Goal: Task Accomplishment & Management: Use online tool/utility

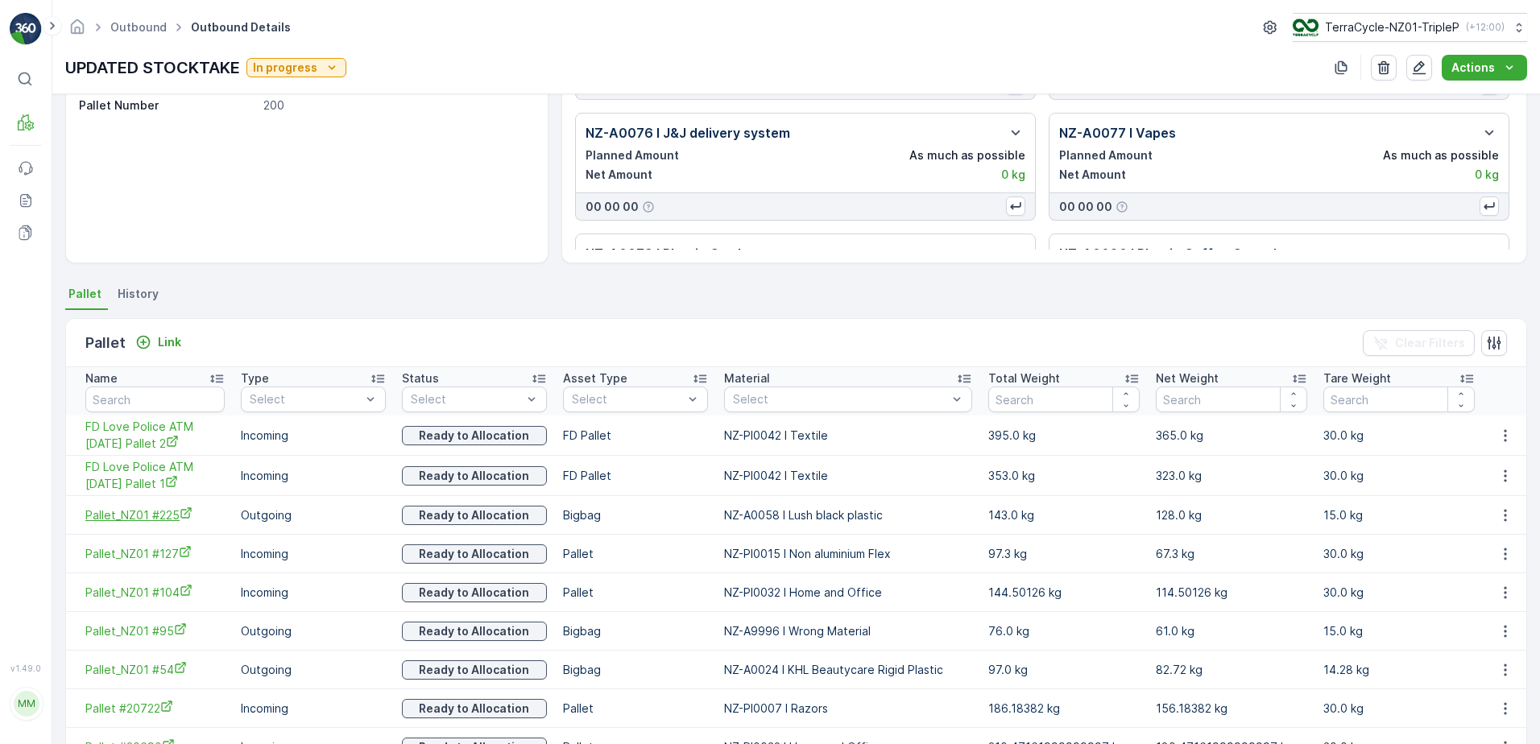
scroll to position [322, 0]
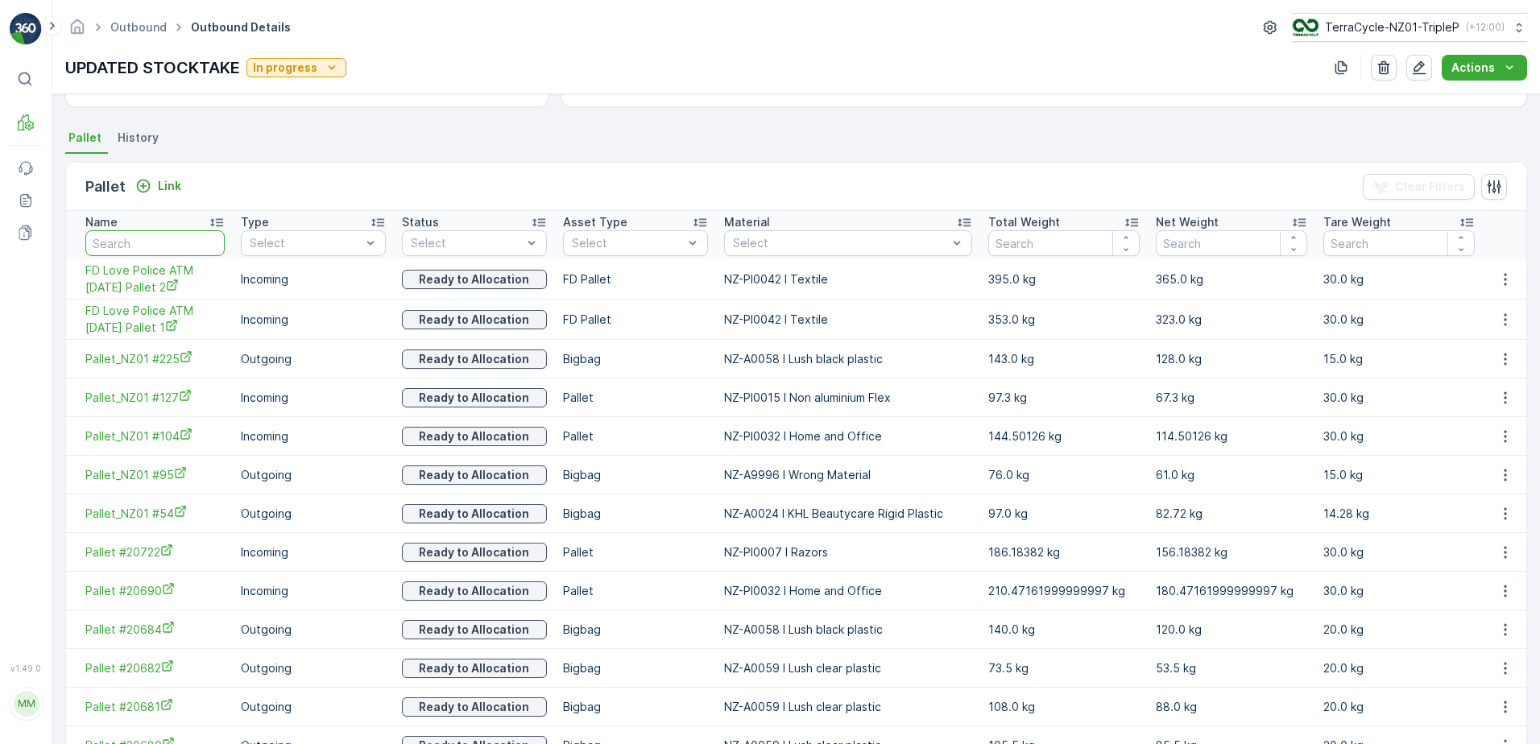
click at [165, 238] on input "text" at bounding box center [154, 243] width 139 height 26
type input "20670"
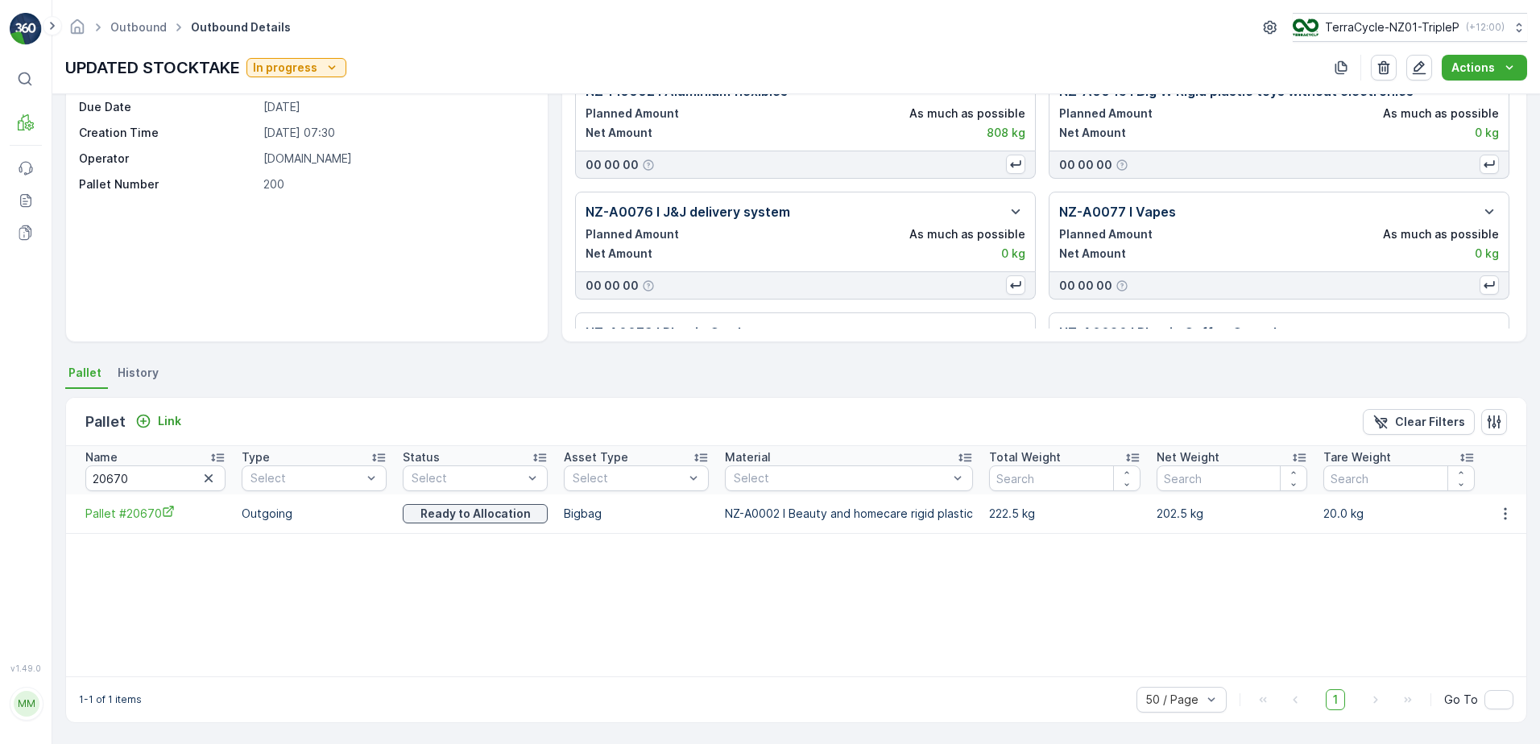
scroll to position [87, 0]
drag, startPoint x: 137, startPoint y: 479, endPoint x: 68, endPoint y: 455, distance: 73.4
click at [68, 454] on th "Name 20670" at bounding box center [150, 470] width 168 height 48
type input "15102"
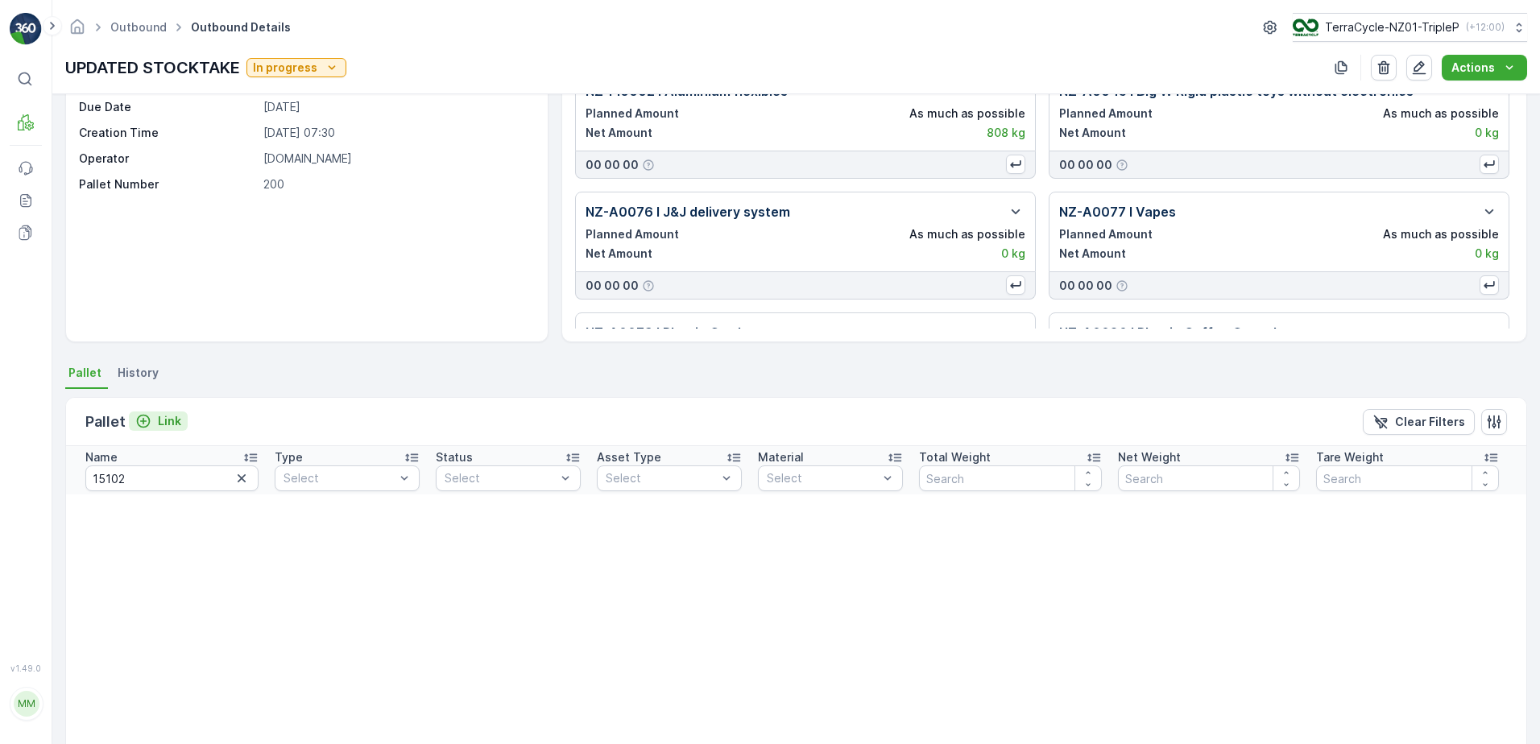
drag, startPoint x: 158, startPoint y: 437, endPoint x: 163, endPoint y: 419, distance: 18.6
click at [161, 421] on div "Pallet Link Clear Filters" at bounding box center [796, 422] width 1460 height 48
click at [166, 419] on p "Link" at bounding box center [169, 421] width 23 height 16
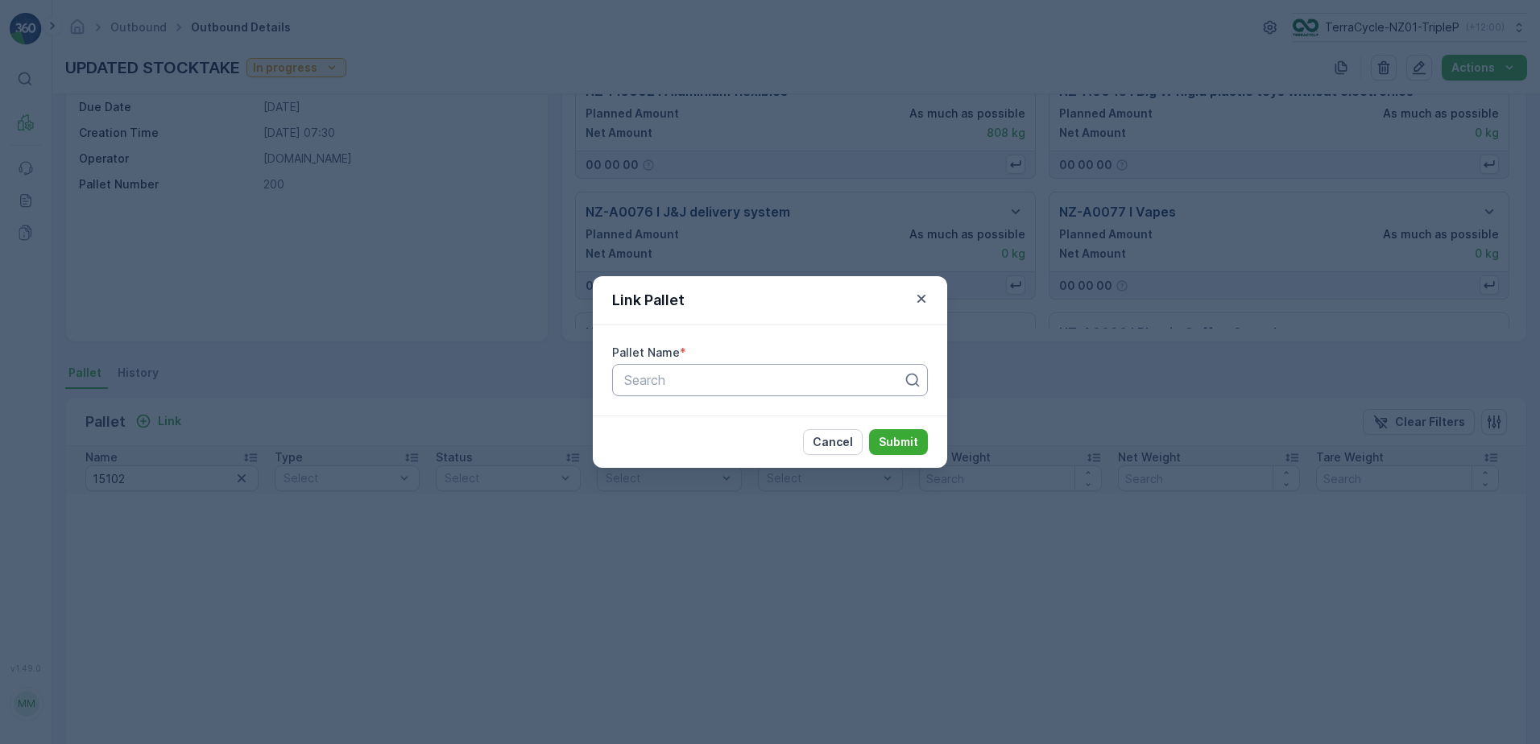
click at [665, 393] on div "Search" at bounding box center [770, 380] width 316 height 32
type input "15102"
click at [697, 422] on span "Pallet #15102" at bounding box center [662, 419] width 81 height 14
click at [894, 436] on p "Submit" at bounding box center [898, 442] width 39 height 16
click at [911, 440] on p "Submit" at bounding box center [898, 442] width 39 height 16
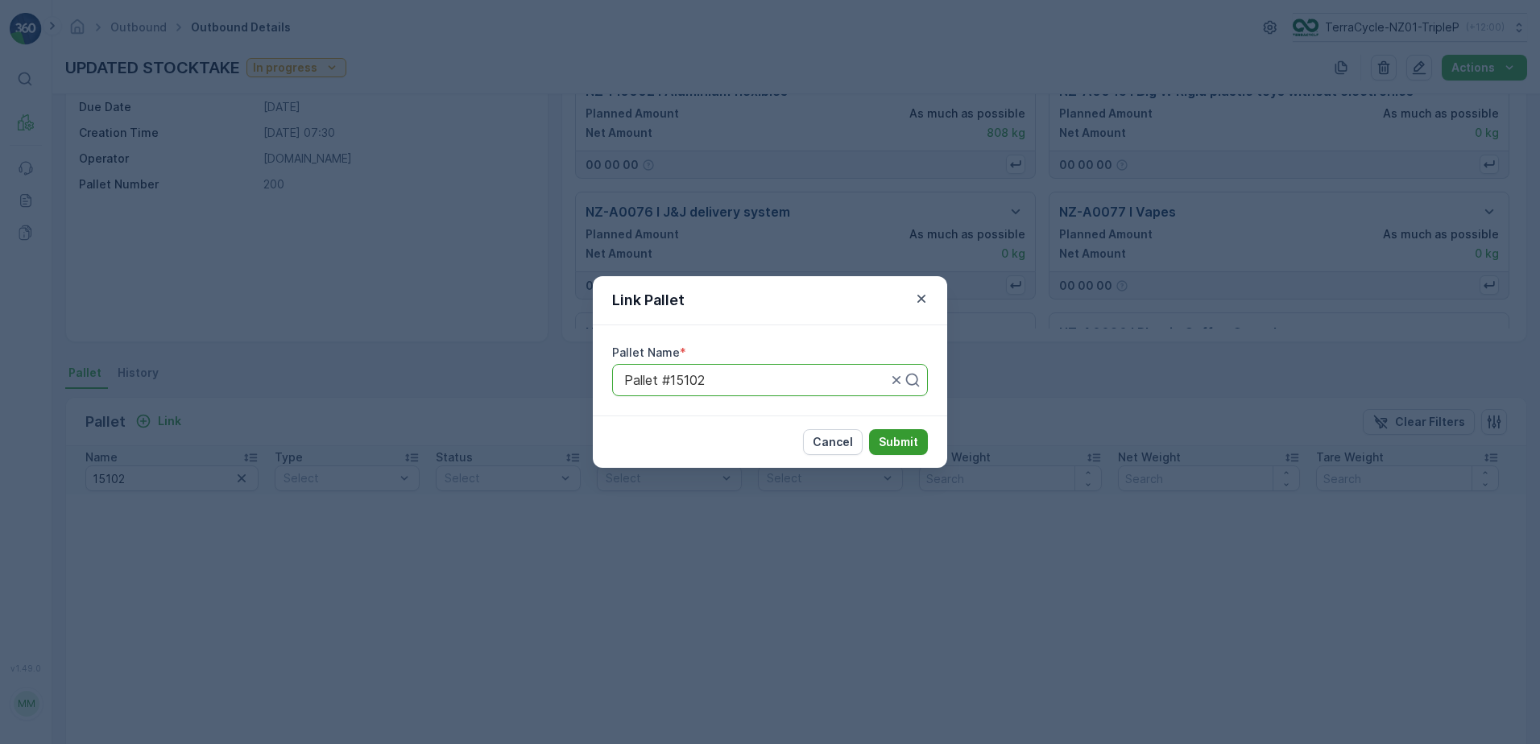
click at [909, 442] on p "Submit" at bounding box center [898, 442] width 39 height 16
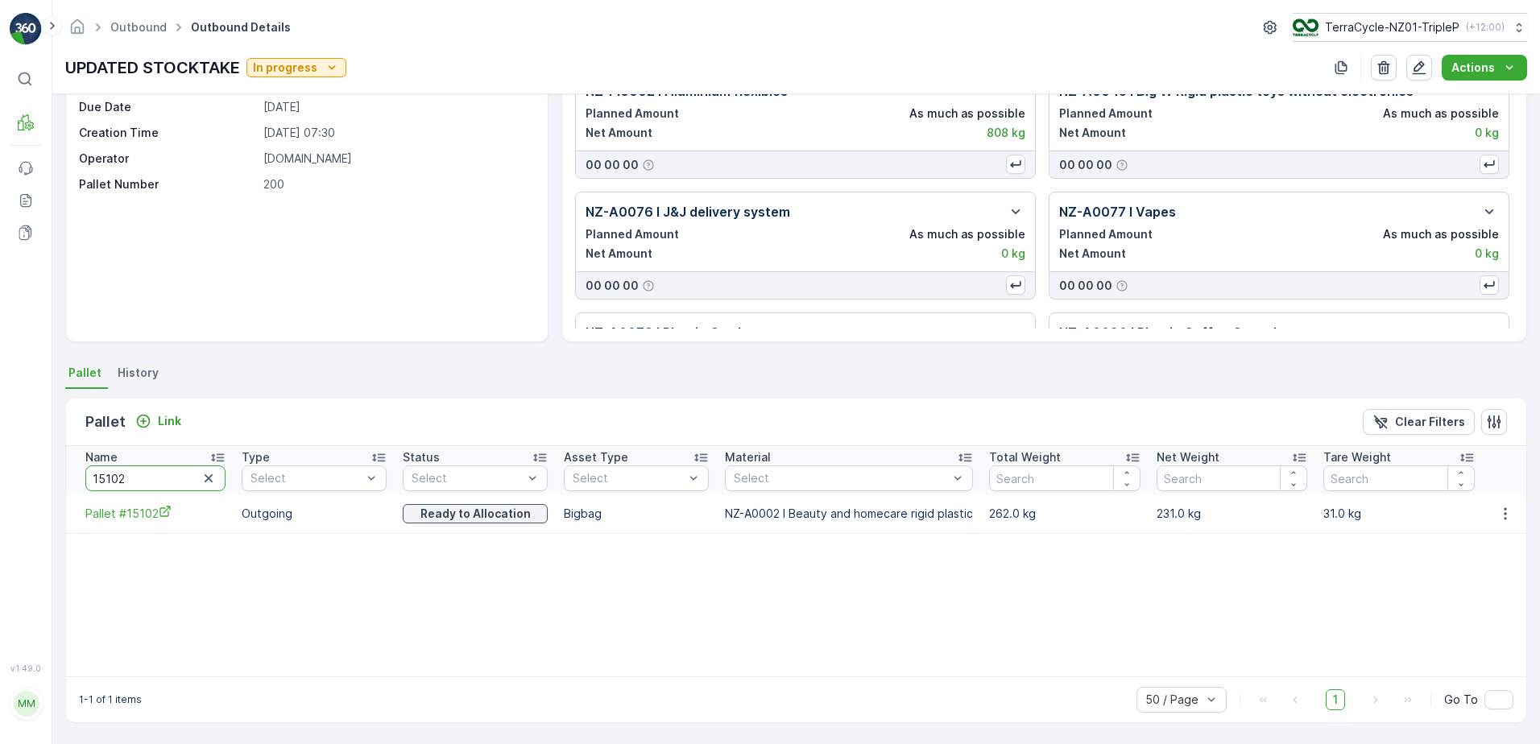
drag, startPoint x: 134, startPoint y: 490, endPoint x: 9, endPoint y: 469, distance: 126.7
click at [15, 474] on div "⌘B MRF Events Reports Documents v 1.49.0 MM [DOMAIN_NAME] [DOMAIN_NAME][EMAIL_A…" at bounding box center [770, 372] width 1540 height 744
type input "20684"
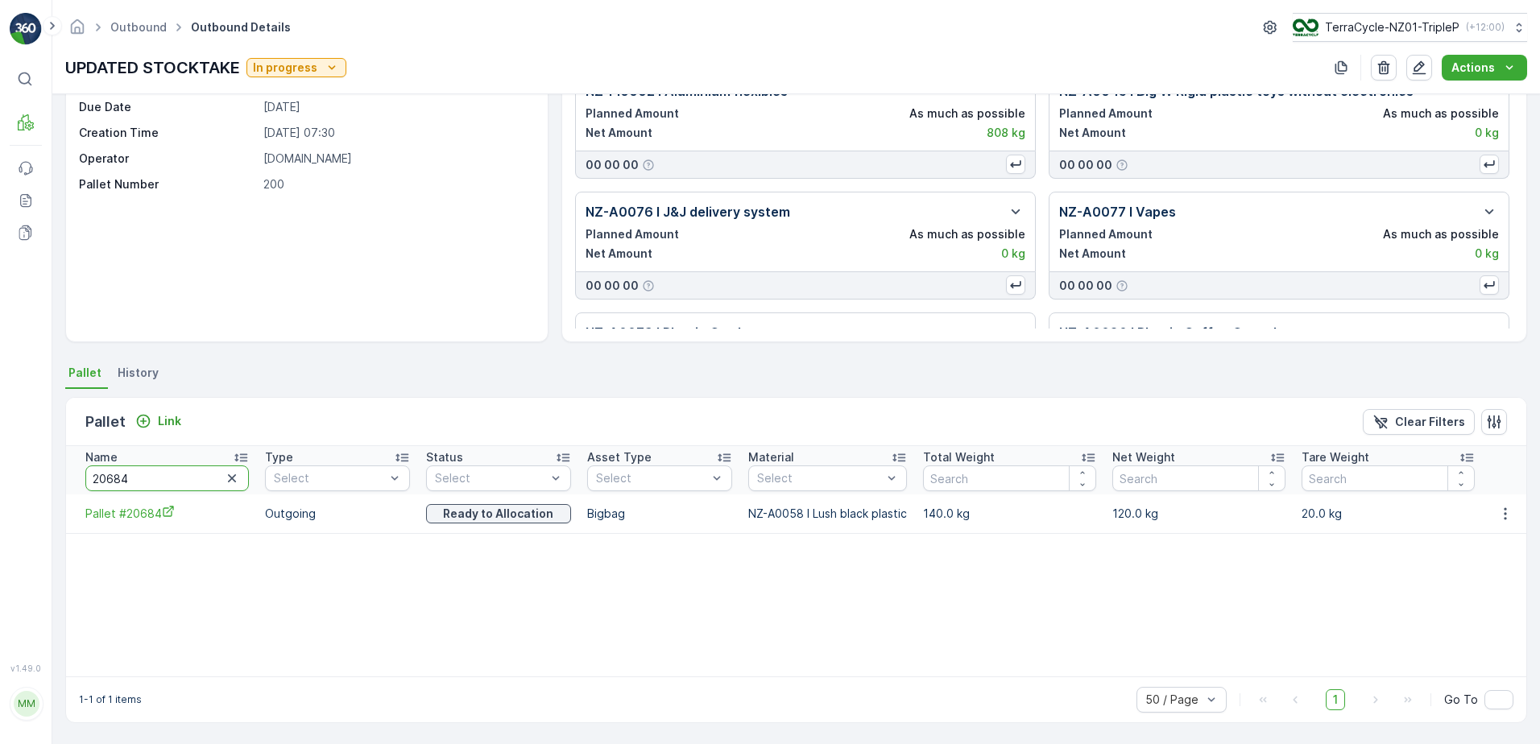
drag, startPoint x: 131, startPoint y: 474, endPoint x: 122, endPoint y: 475, distance: 9.7
click at [116, 473] on input "20684" at bounding box center [166, 479] width 163 height 26
type input "20685"
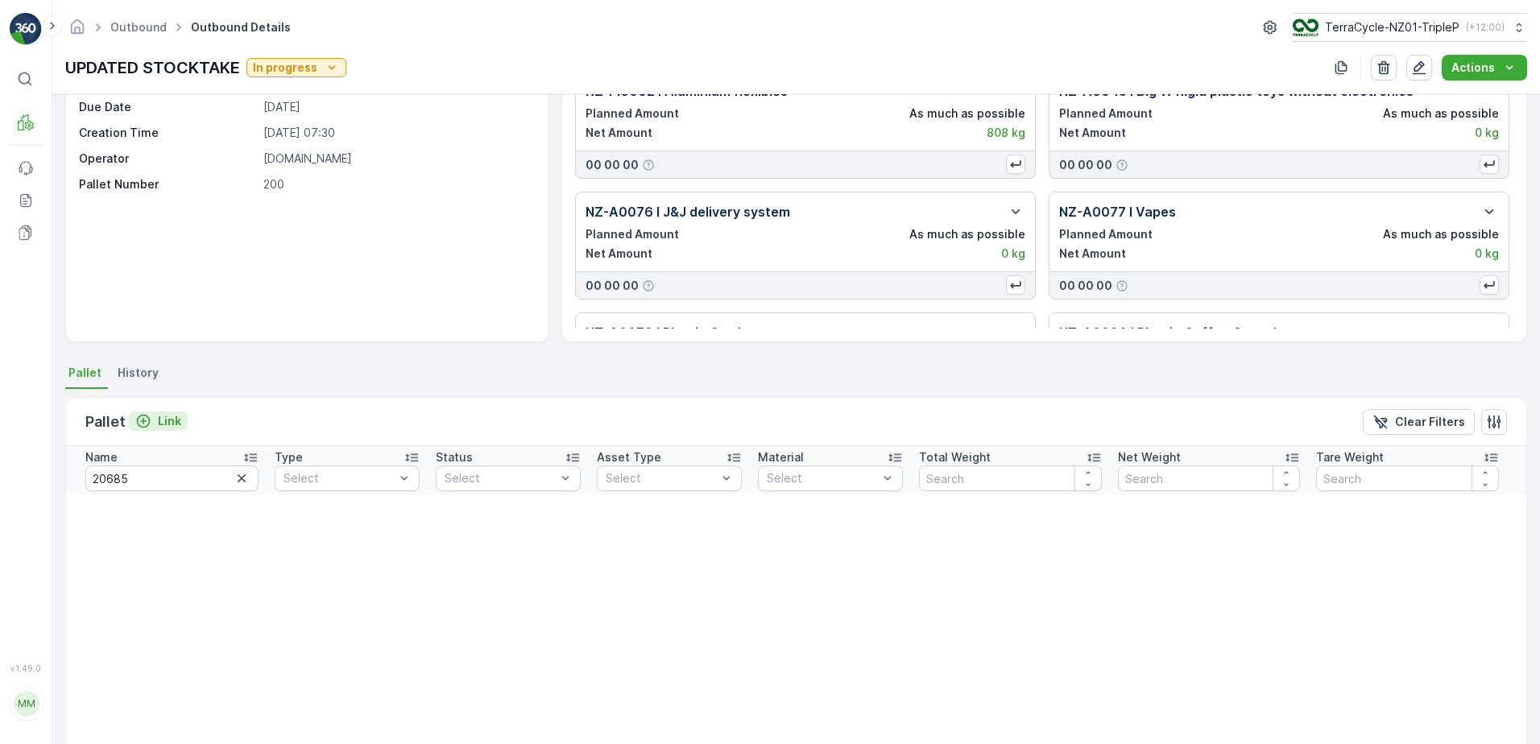
click at [169, 420] on p "Link" at bounding box center [169, 421] width 23 height 16
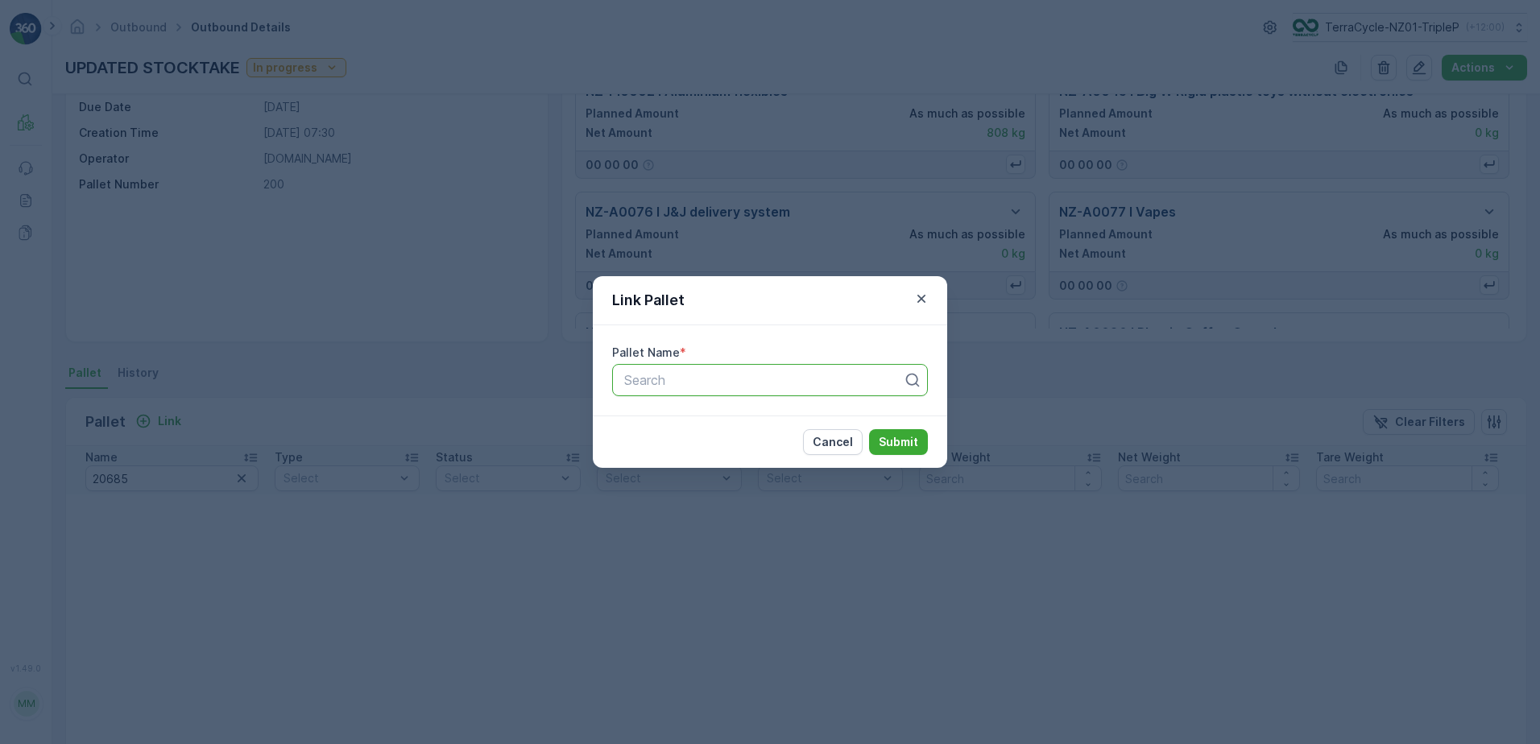
drag, startPoint x: 693, startPoint y: 394, endPoint x: 679, endPoint y: 388, distance: 15.6
click at [680, 391] on div "Search" at bounding box center [770, 380] width 316 height 32
type input "20685"
click at [678, 420] on span "Pallet #20685" at bounding box center [664, 419] width 85 height 14
click at [896, 429] on button "Submit" at bounding box center [898, 442] width 59 height 26
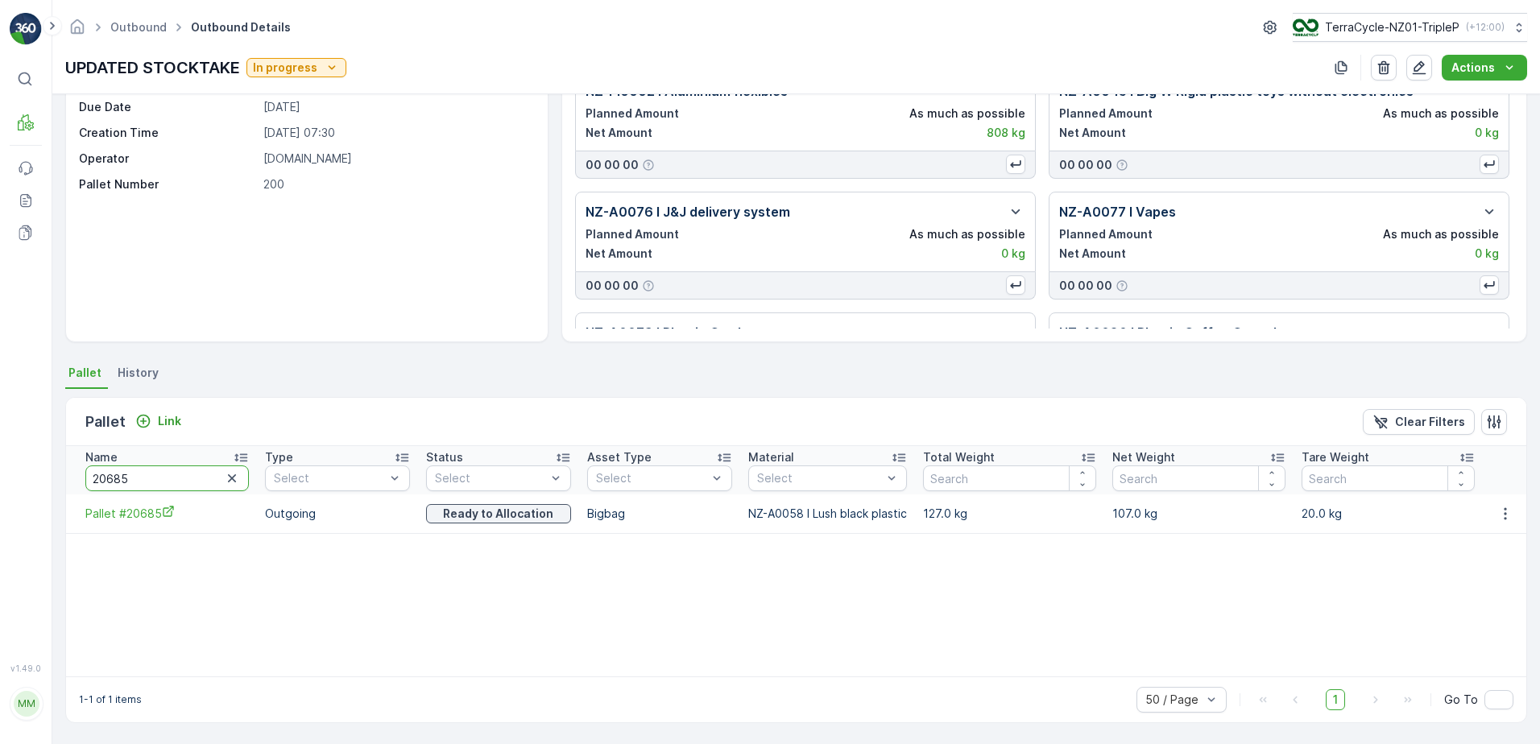
drag, startPoint x: 135, startPoint y: 477, endPoint x: 114, endPoint y: 477, distance: 21.7
click at [115, 478] on input "20685" at bounding box center [166, 479] width 163 height 26
type input "20666"
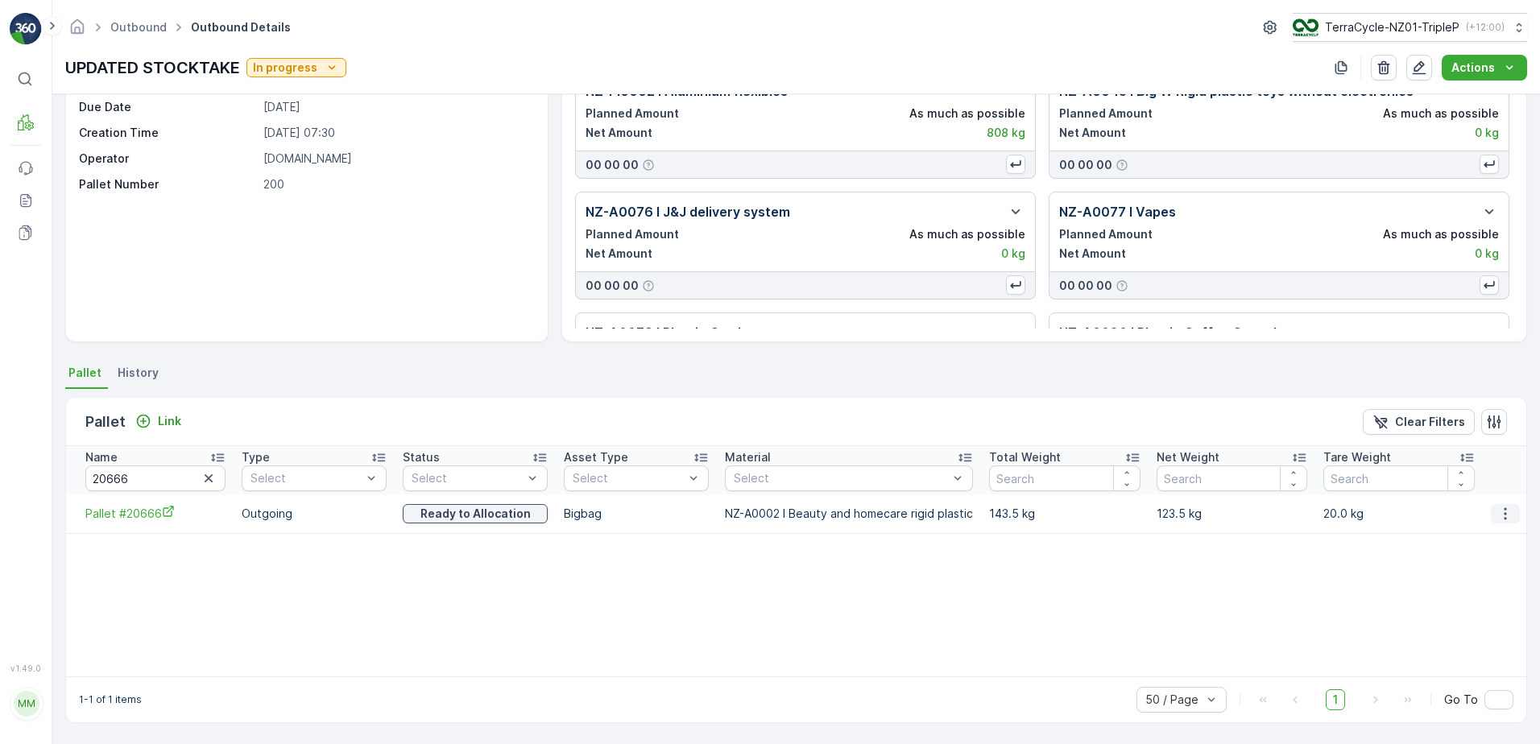
click at [1497, 519] on icon "button" at bounding box center [1505, 514] width 16 height 16
click at [1475, 566] on span "Unlink Pallet" at bounding box center [1472, 568] width 65 height 16
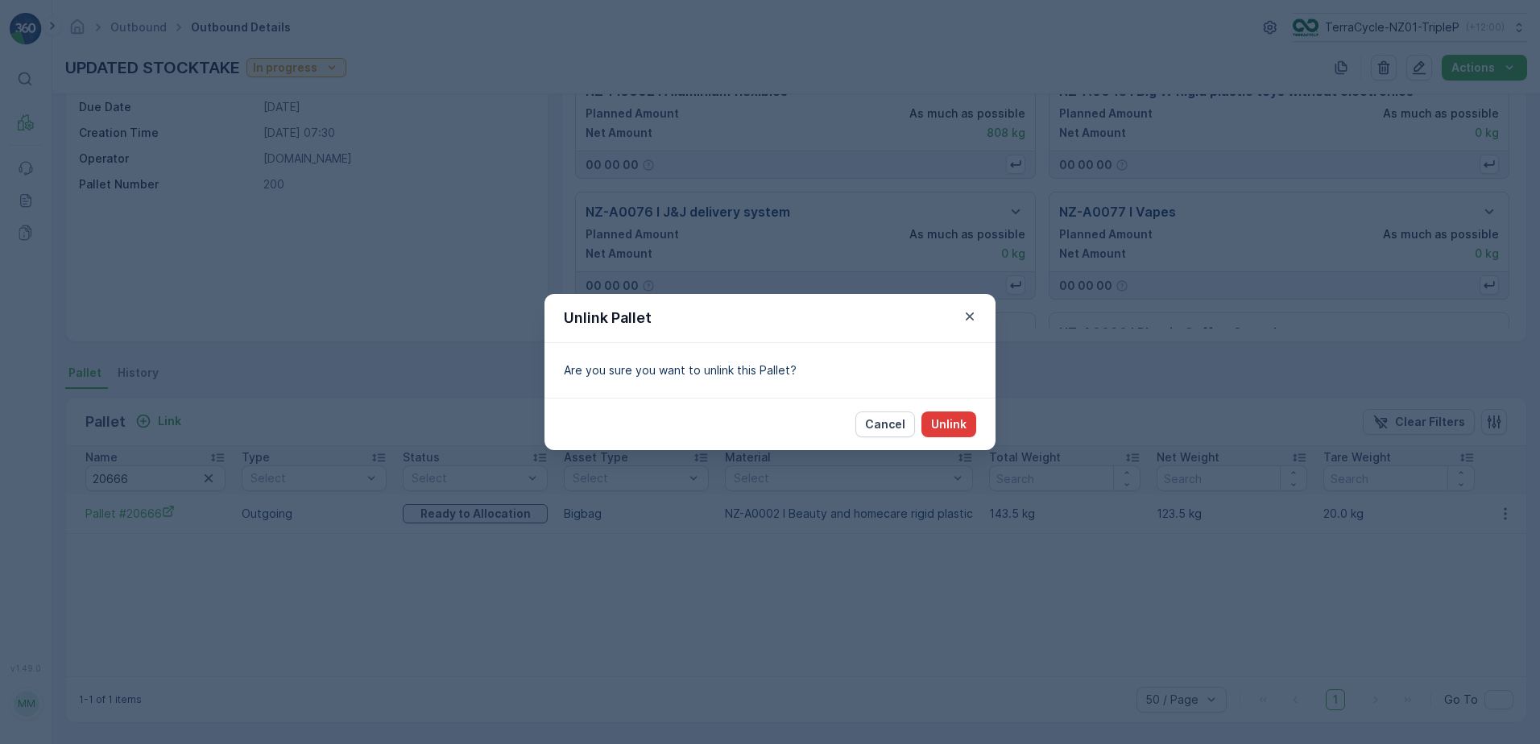
click at [969, 432] on button "Unlink" at bounding box center [948, 425] width 55 height 26
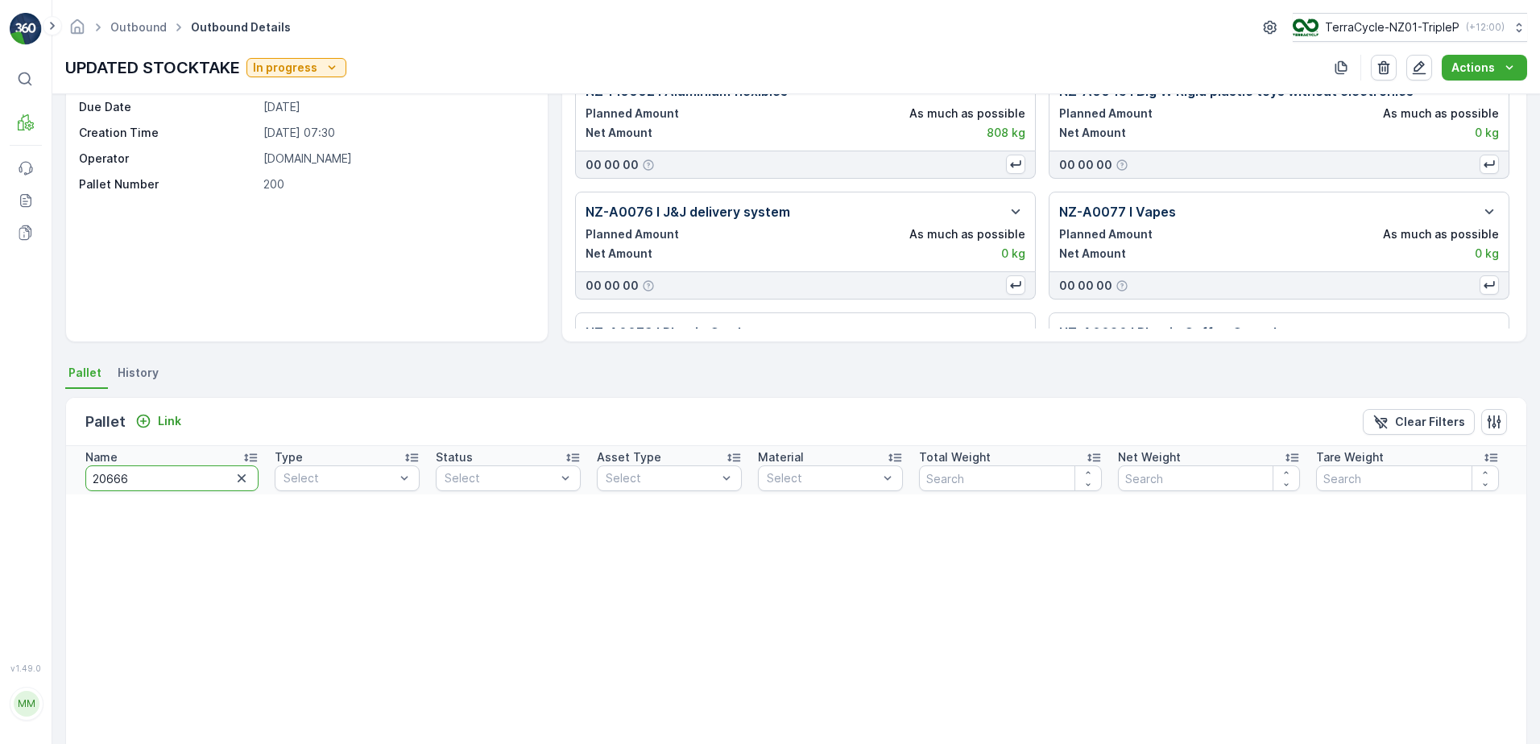
drag, startPoint x: 147, startPoint y: 485, endPoint x: 110, endPoint y: 471, distance: 40.3
click at [110, 471] on input "20666" at bounding box center [171, 479] width 173 height 26
click at [112, 473] on input "20666" at bounding box center [171, 479] width 173 height 26
type input "20600"
click at [126, 484] on input "20600" at bounding box center [171, 479] width 173 height 26
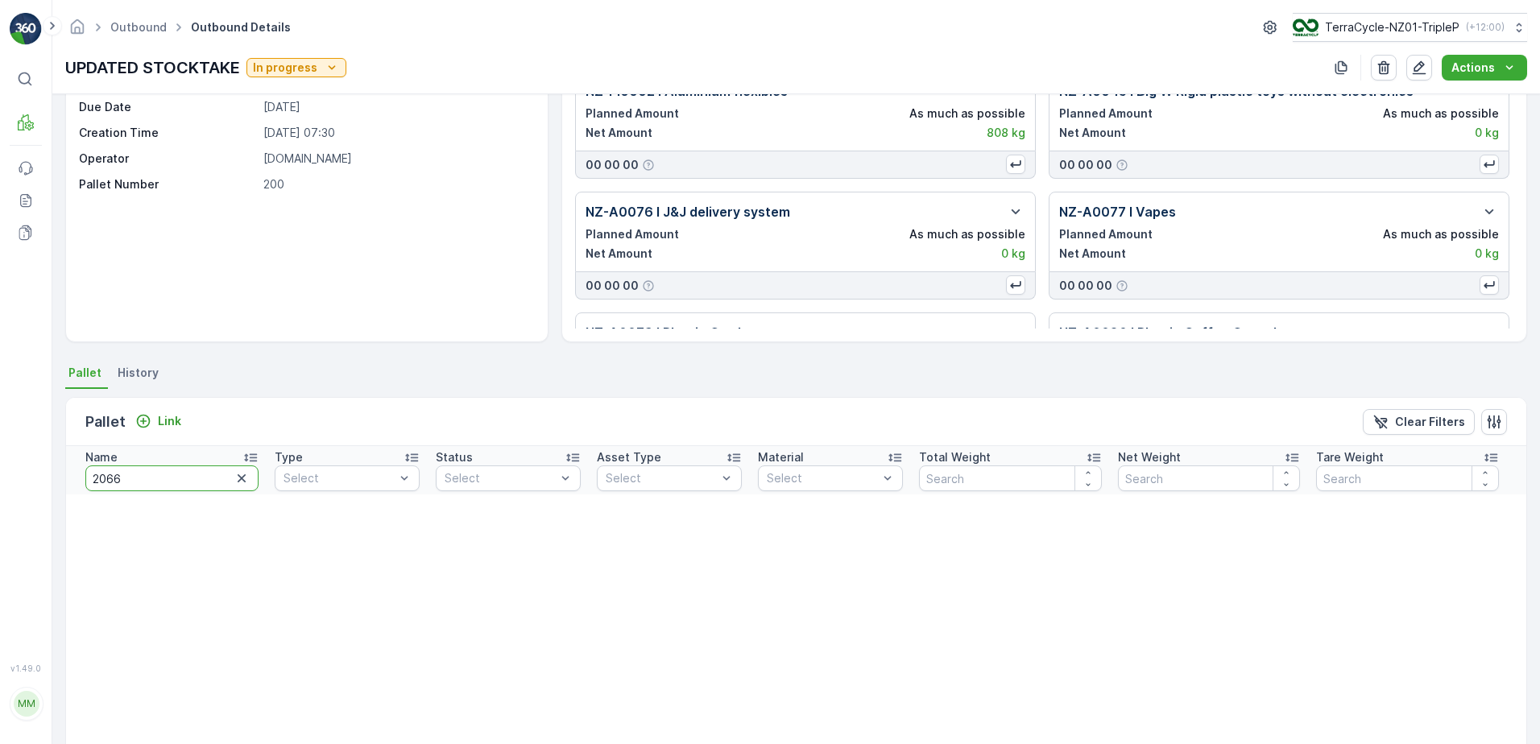
type input "20660"
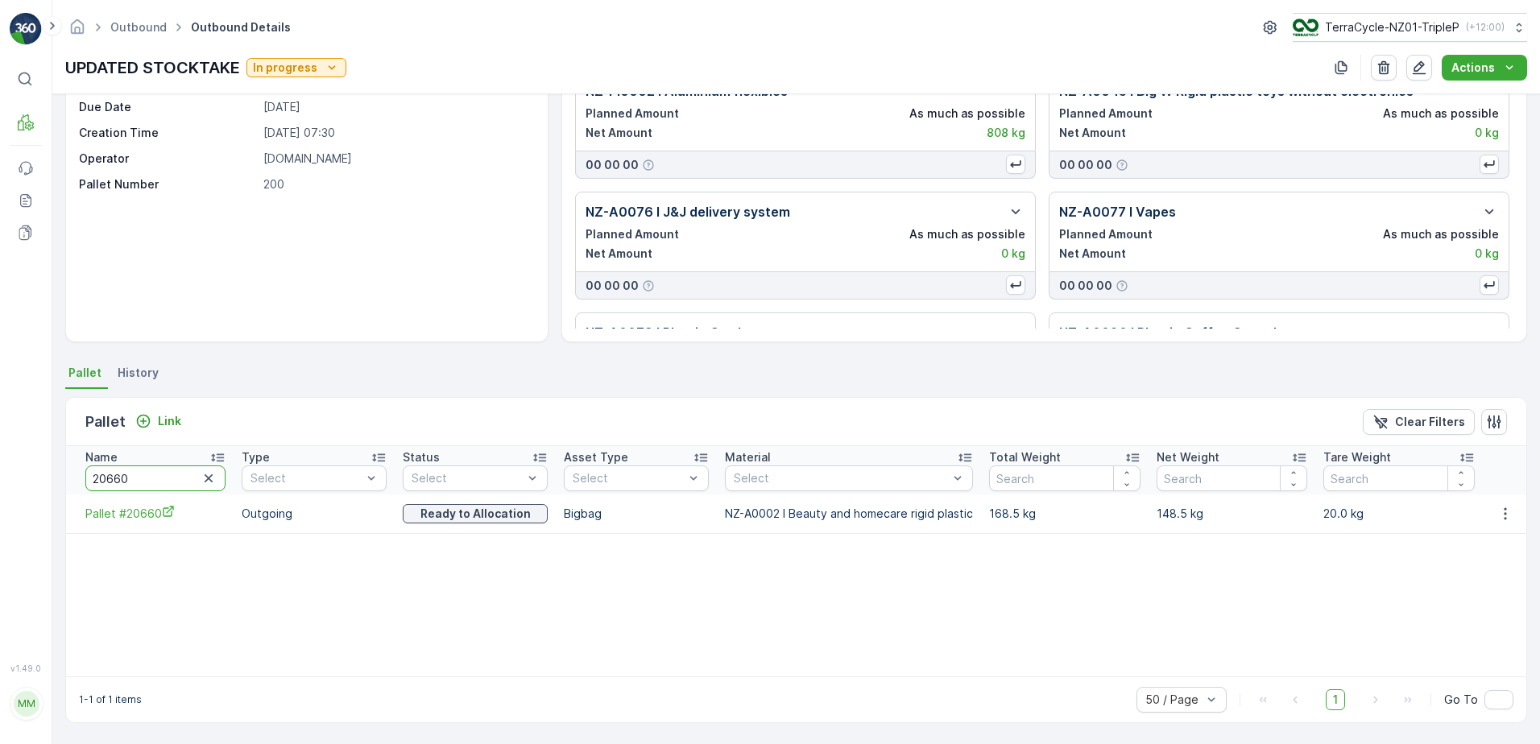
drag, startPoint x: 130, startPoint y: 479, endPoint x: 114, endPoint y: 481, distance: 16.2
click at [114, 481] on input "20660" at bounding box center [155, 479] width 140 height 26
type input "20670"
drag, startPoint x: 158, startPoint y: 493, endPoint x: 114, endPoint y: 480, distance: 46.1
click at [89, 486] on th "Name 20670" at bounding box center [150, 470] width 168 height 48
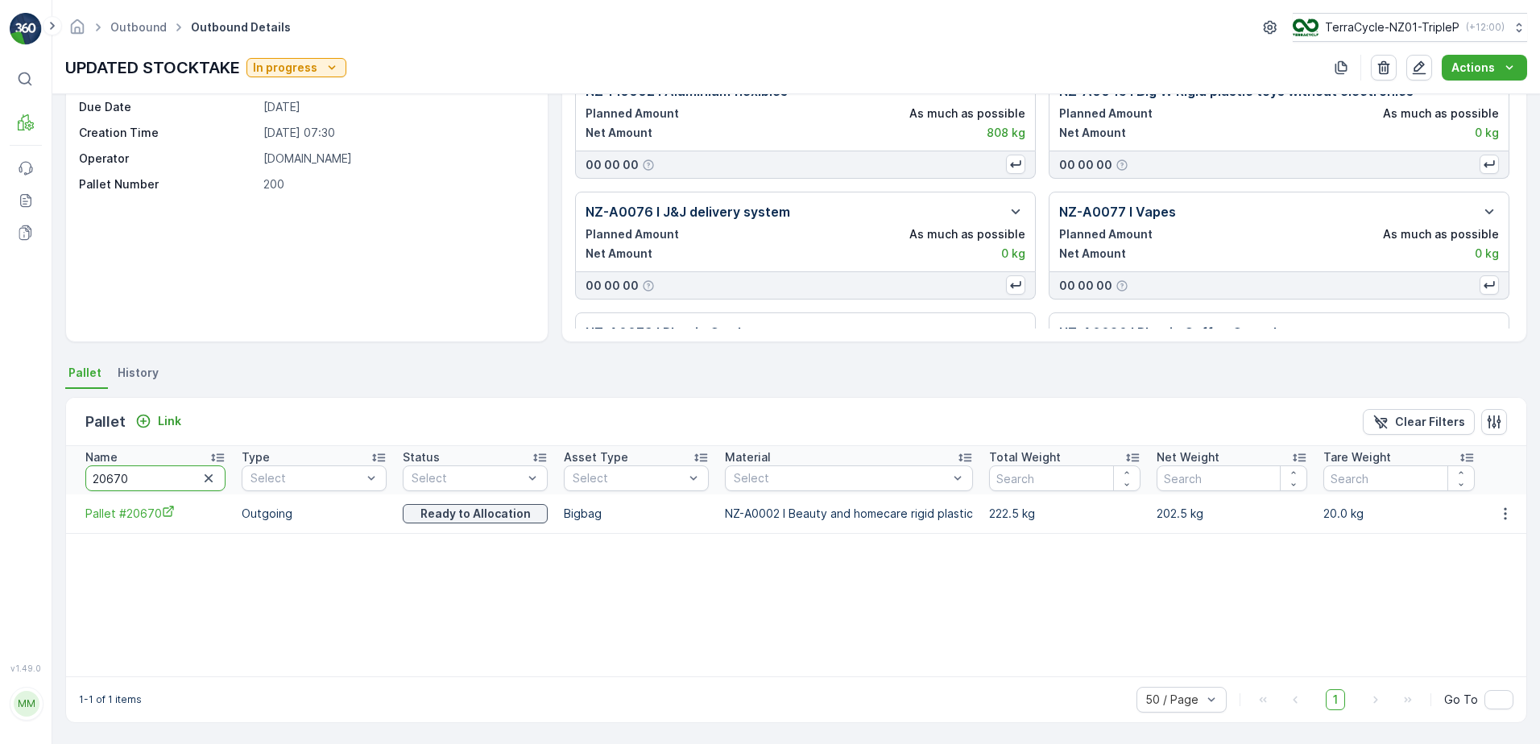
click at [154, 482] on input "20670" at bounding box center [155, 479] width 140 height 26
drag, startPoint x: 127, startPoint y: 460, endPoint x: 68, endPoint y: 487, distance: 64.9
click at [67, 486] on th "Name 20670" at bounding box center [150, 470] width 168 height 48
type input "222"
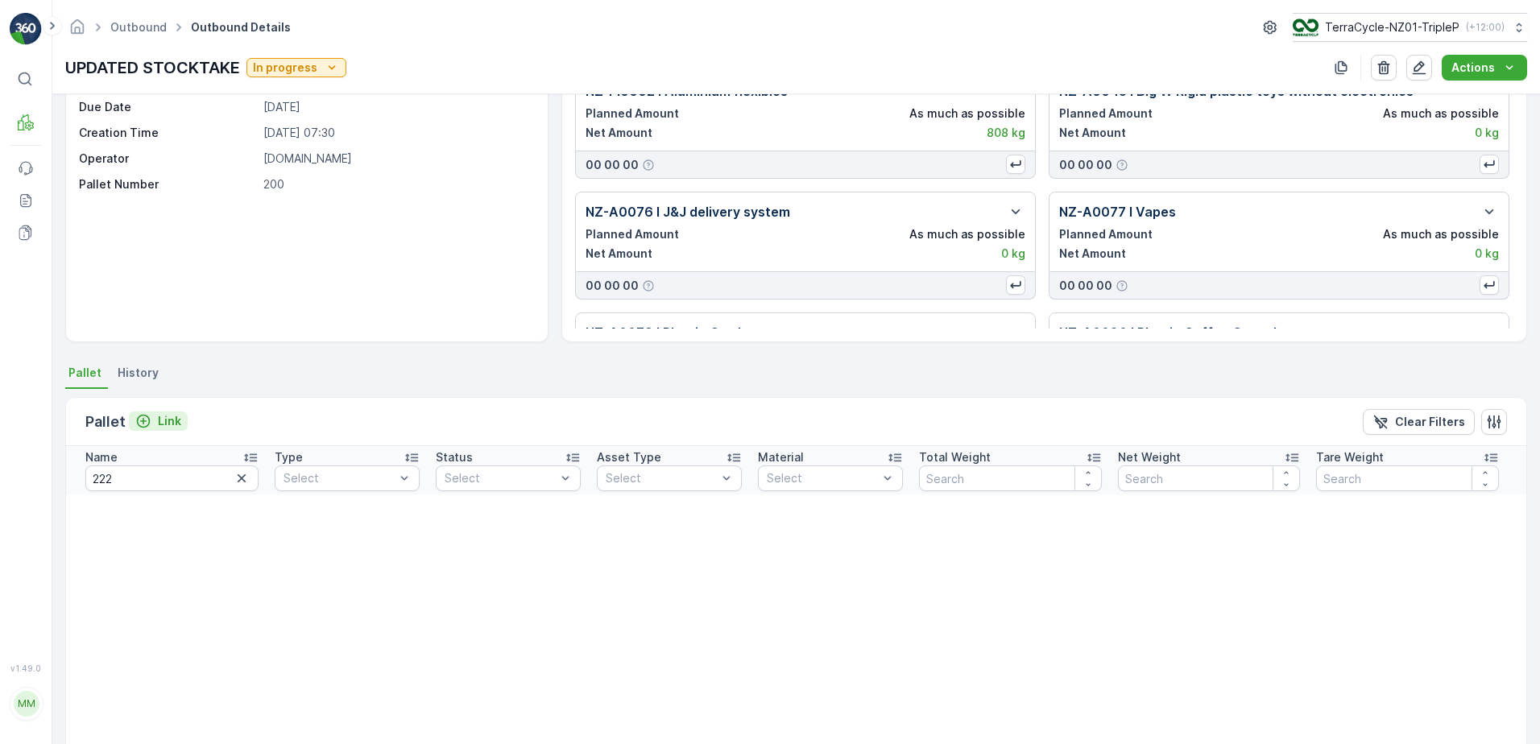
click at [165, 424] on p "Link" at bounding box center [169, 421] width 23 height 16
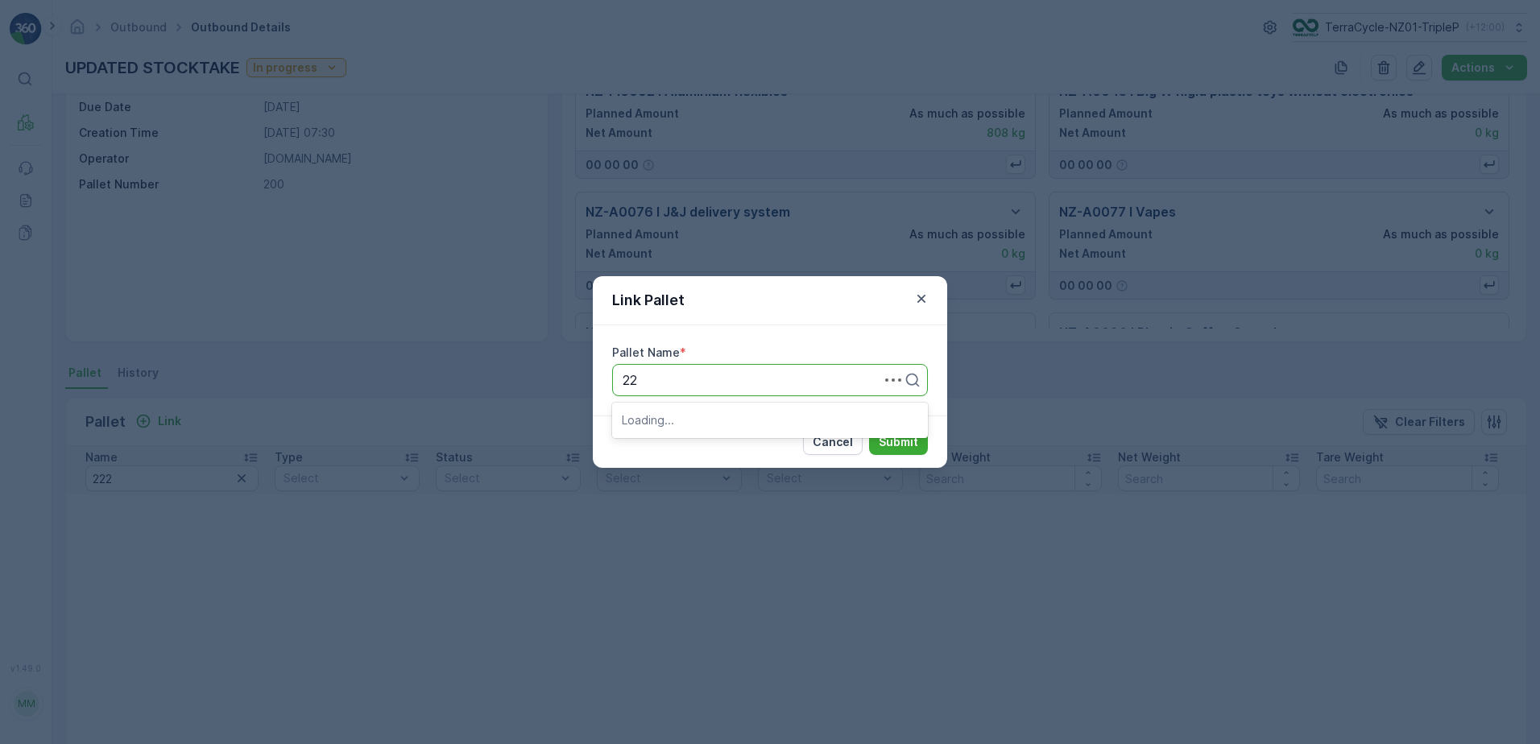
type input "222"
click at [681, 425] on span "Pallet_NZ01 #222" at bounding box center [674, 419] width 105 height 14
click at [906, 441] on p "Submit" at bounding box center [898, 442] width 39 height 16
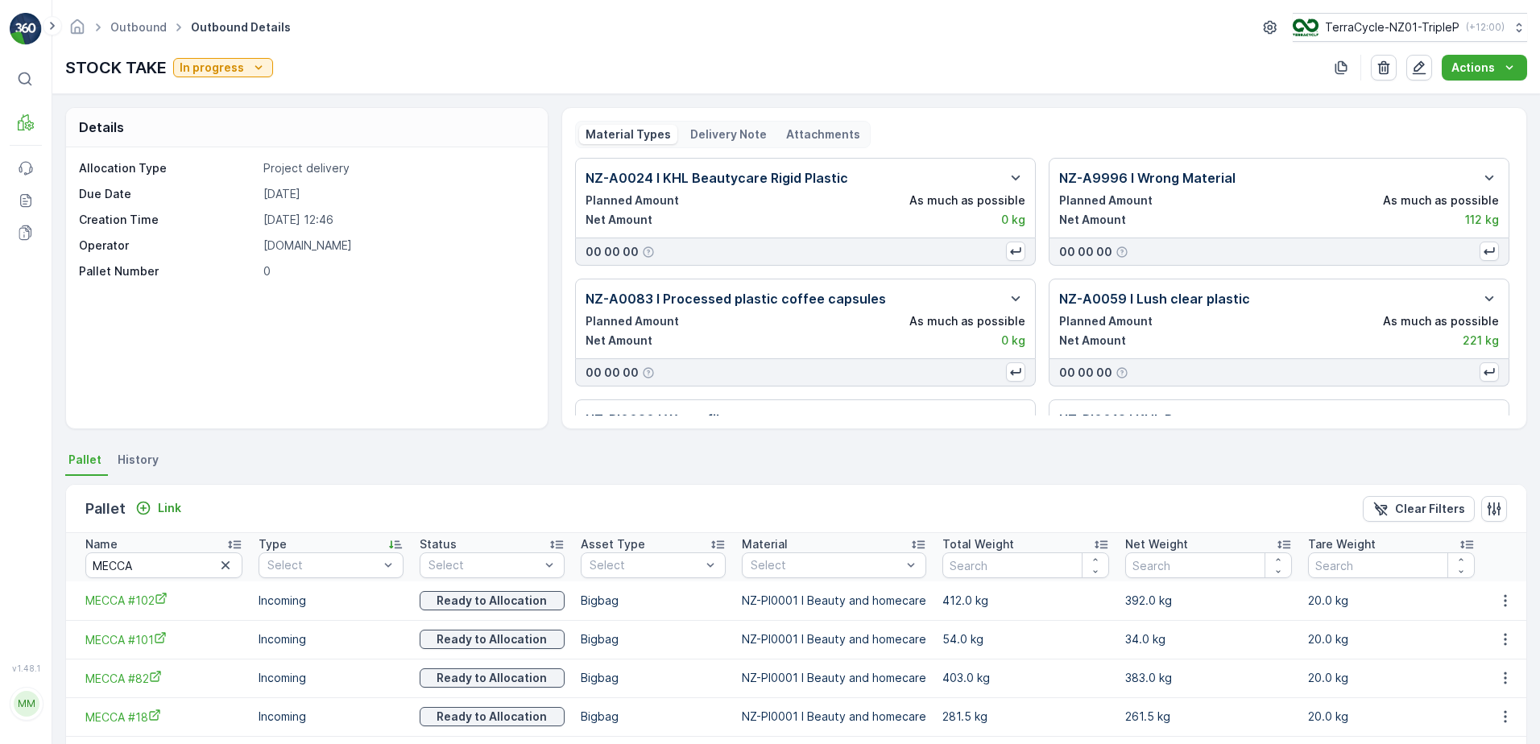
scroll to position [85, 0]
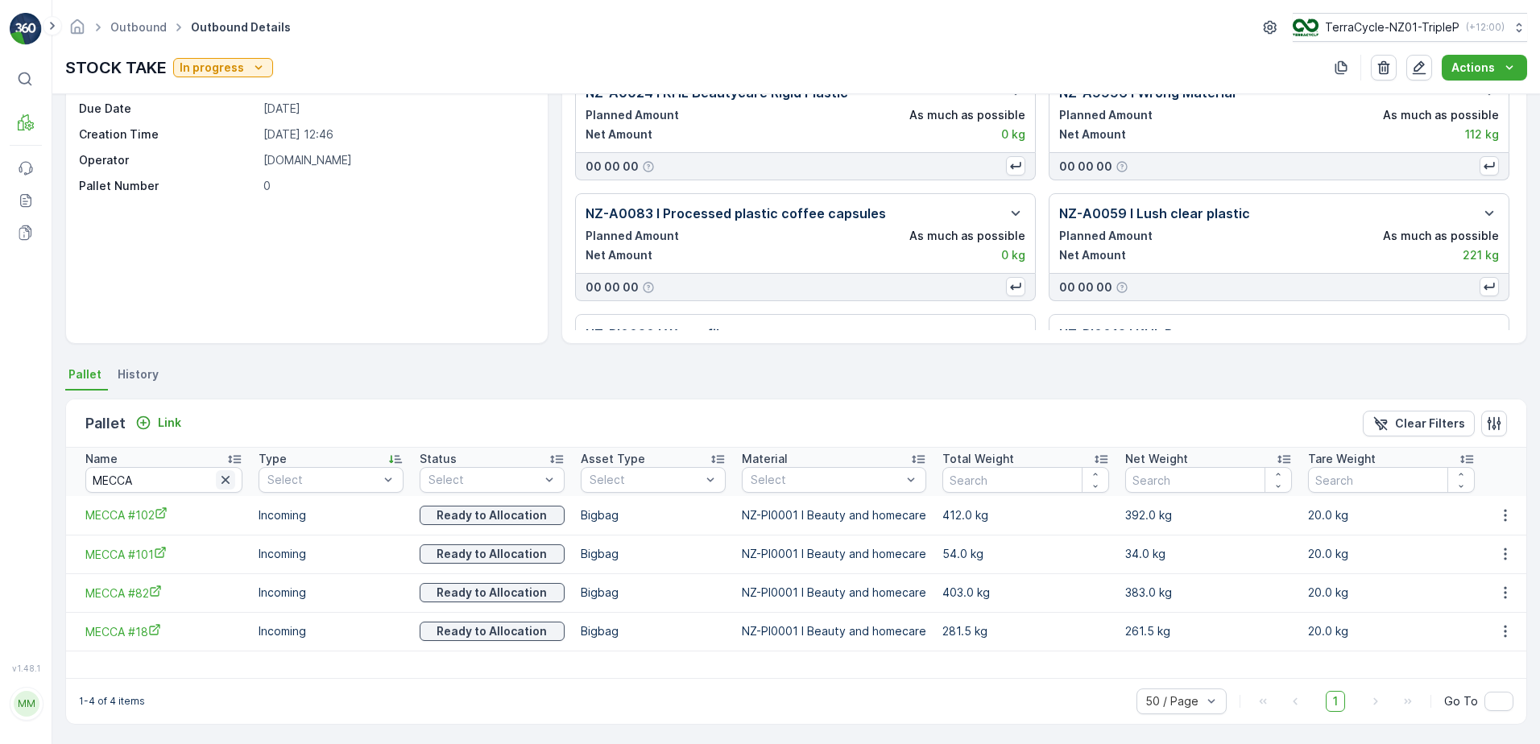
click at [226, 481] on icon "button" at bounding box center [225, 480] width 8 height 8
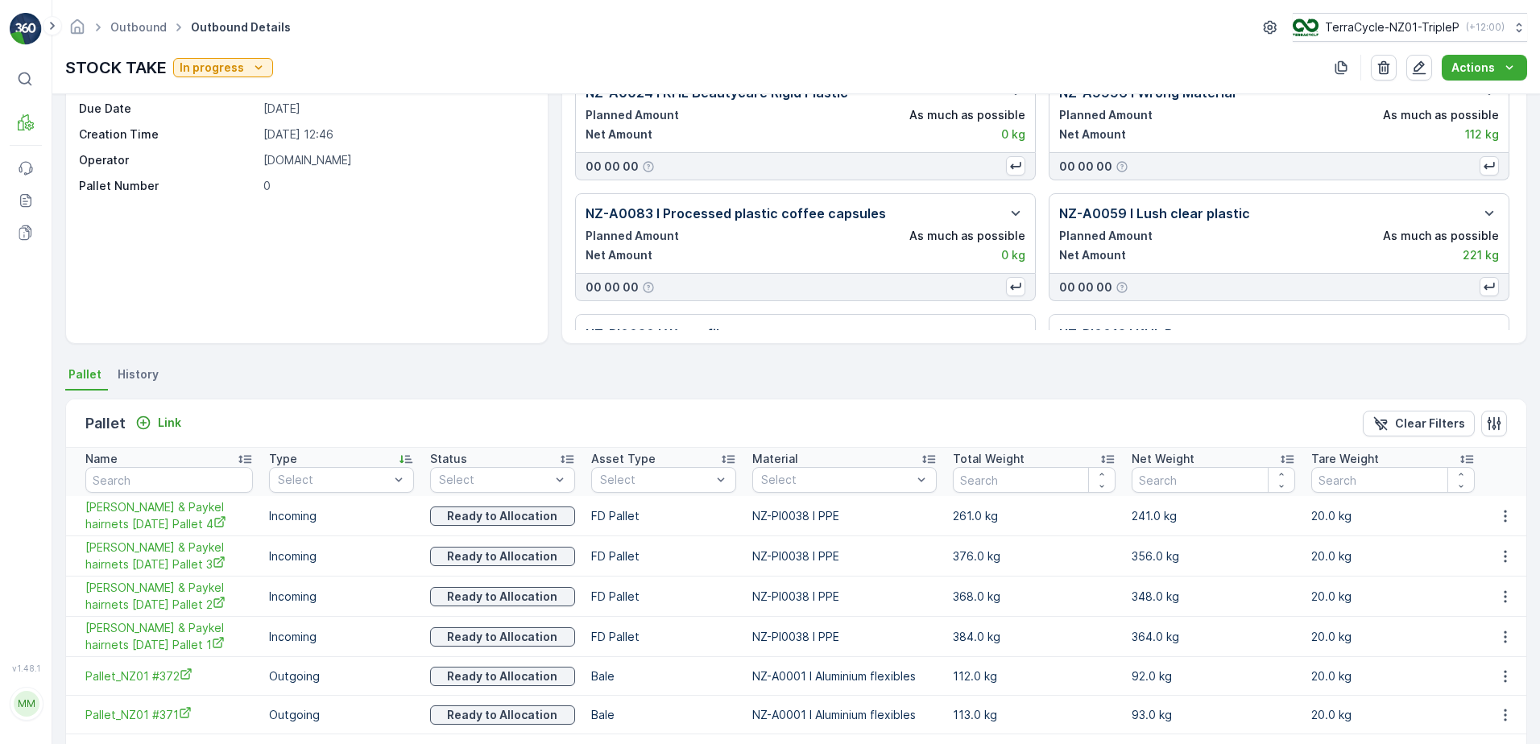
click at [172, 496] on td "FD Fisher & Paykel hairnets 27/06/2025 Pallet 4" at bounding box center [163, 516] width 195 height 40
click at [189, 474] on input "text" at bounding box center [169, 480] width 168 height 26
type input "15102"
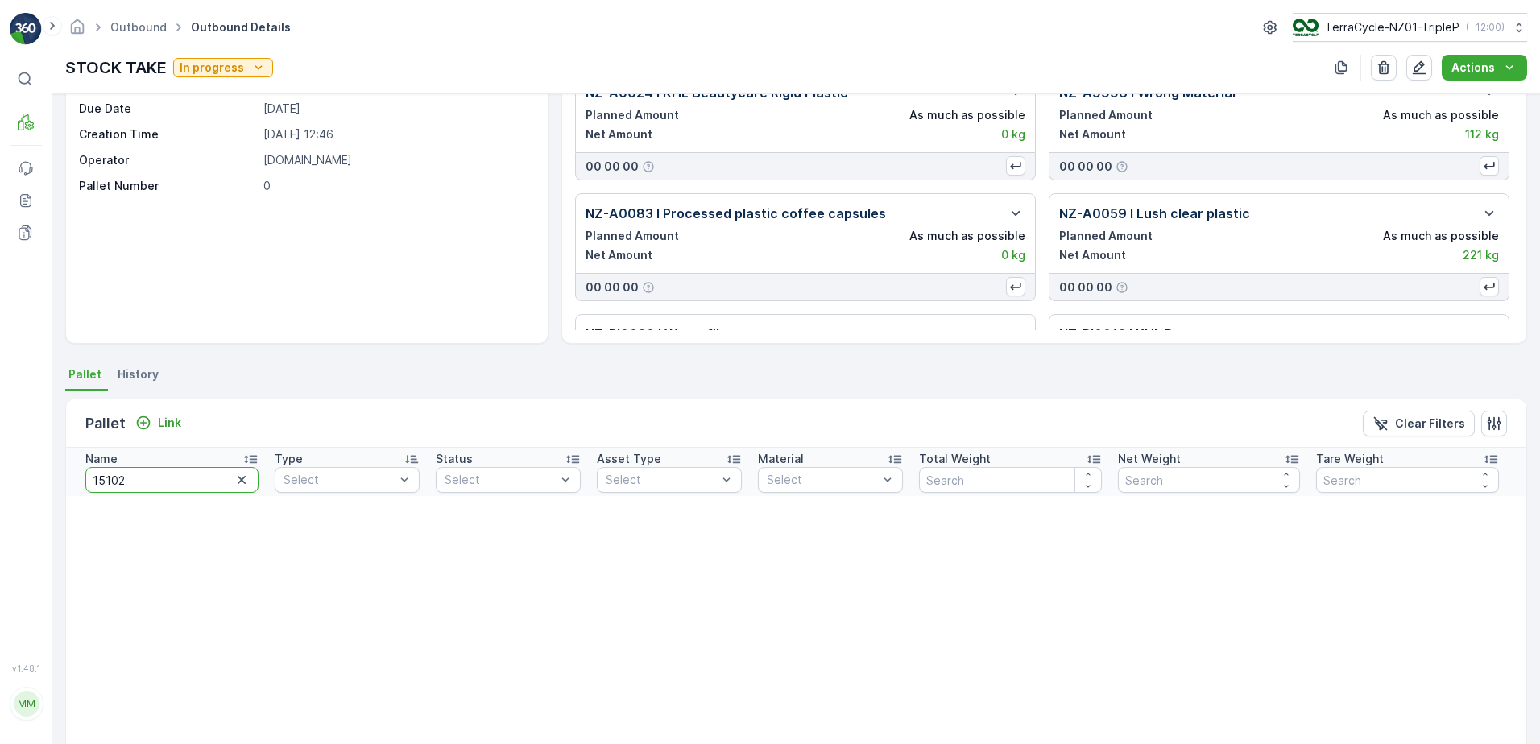
drag, startPoint x: 134, startPoint y: 479, endPoint x: 64, endPoint y: 467, distance: 71.1
click at [64, 467] on div "Details Allocation Type Project delivery Due Date 28.05.2025 Creation Time 28.0…" at bounding box center [796, 419] width 1488 height 650
type input "20685"
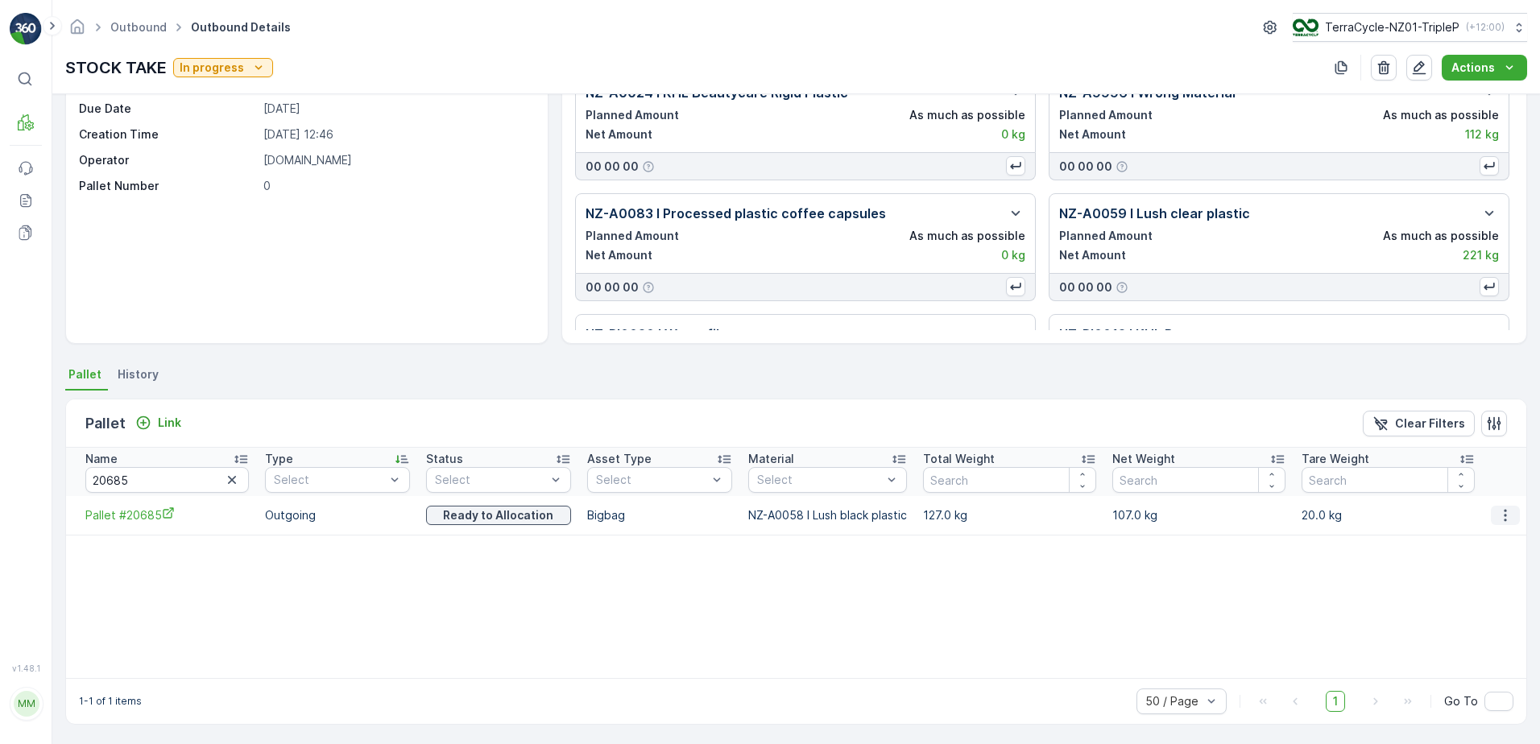
click at [1505, 513] on icon "button" at bounding box center [1505, 515] width 16 height 16
click at [1486, 565] on span "Unlink Pallet" at bounding box center [1472, 569] width 65 height 16
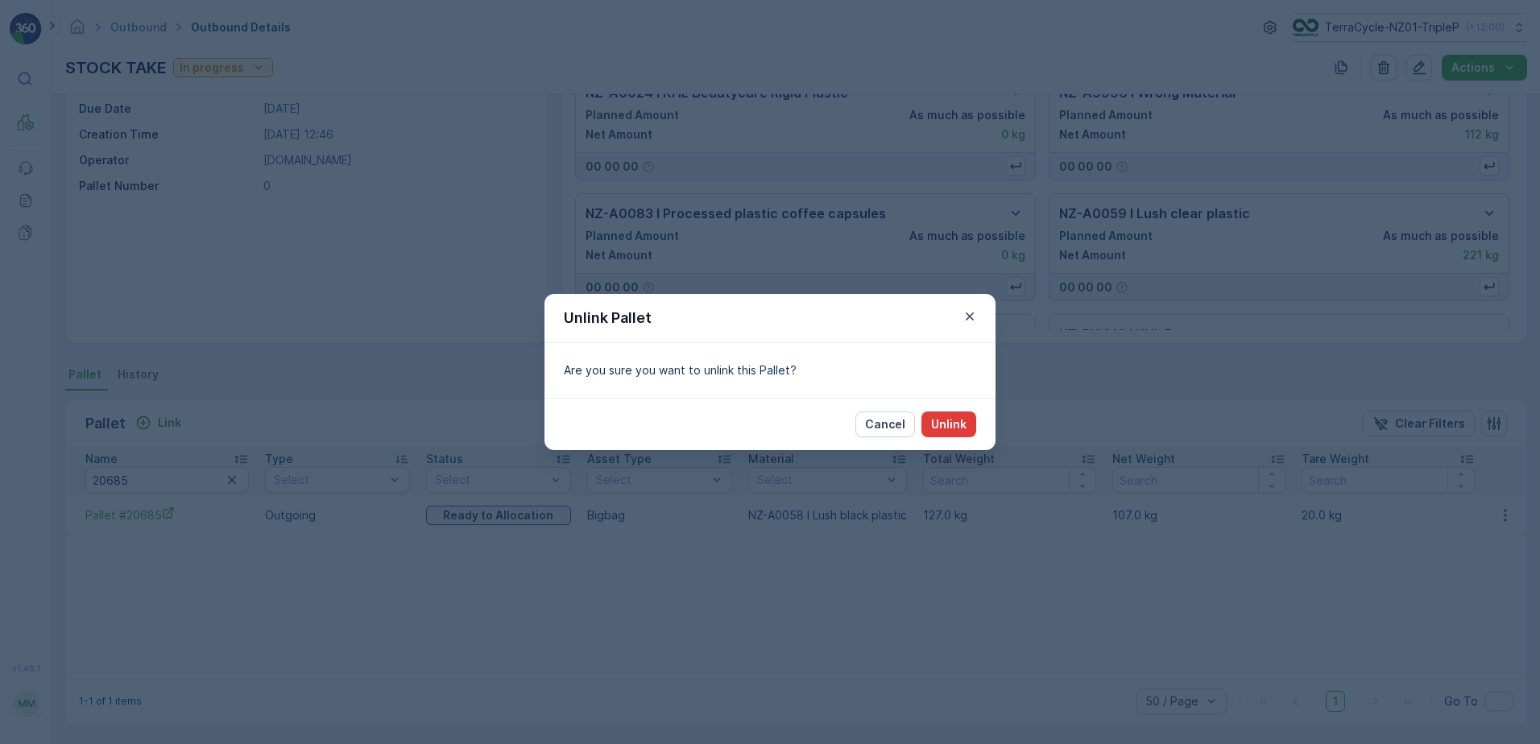
click at [963, 420] on p "Unlink" at bounding box center [948, 424] width 35 height 16
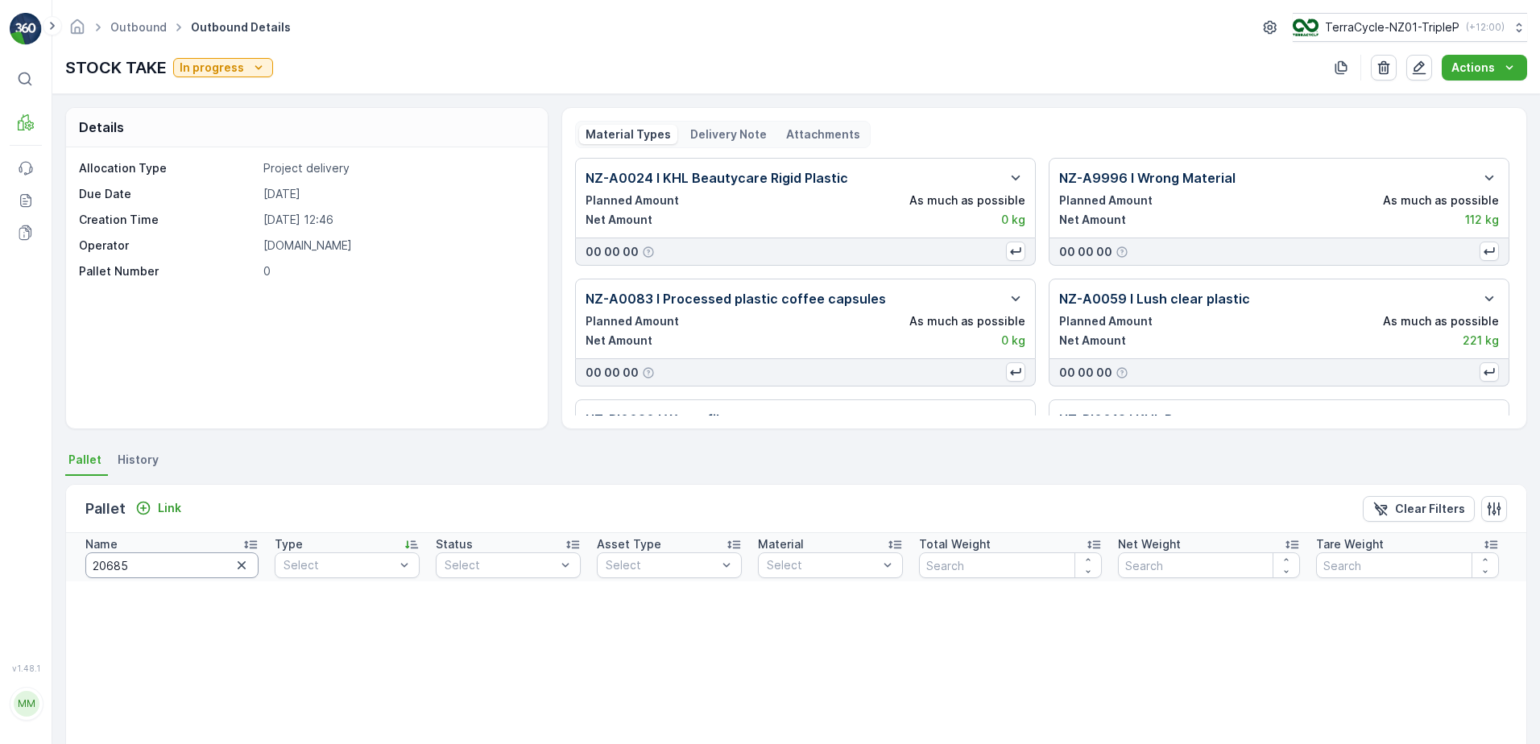
scroll to position [85, 0]
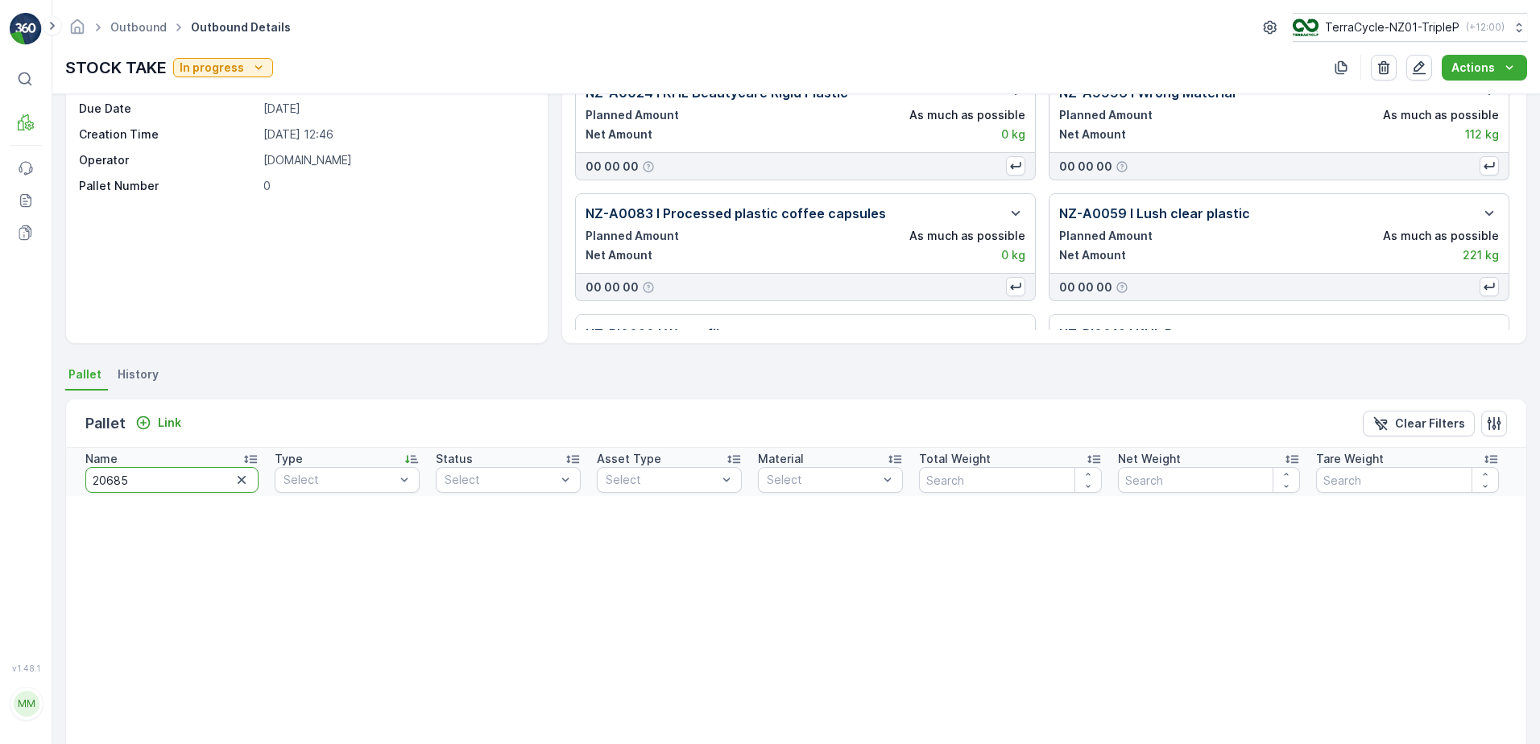
drag, startPoint x: 164, startPoint y: 472, endPoint x: 76, endPoint y: 488, distance: 90.0
click at [76, 488] on th "Name 20685" at bounding box center [166, 472] width 201 height 48
type input "222"
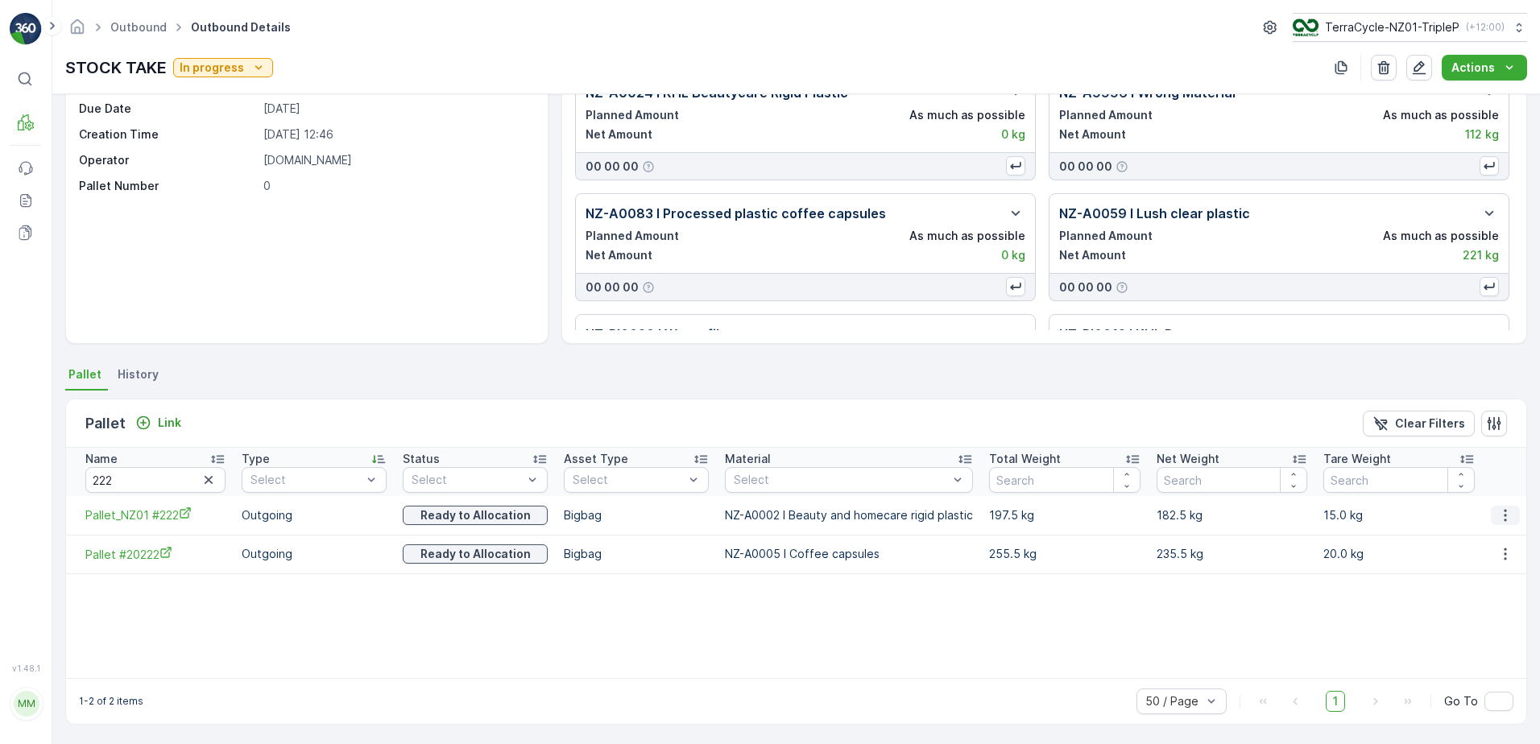
click at [1503, 515] on icon "button" at bounding box center [1505, 515] width 16 height 16
click at [1467, 569] on span "Unlink Pallet" at bounding box center [1472, 569] width 65 height 16
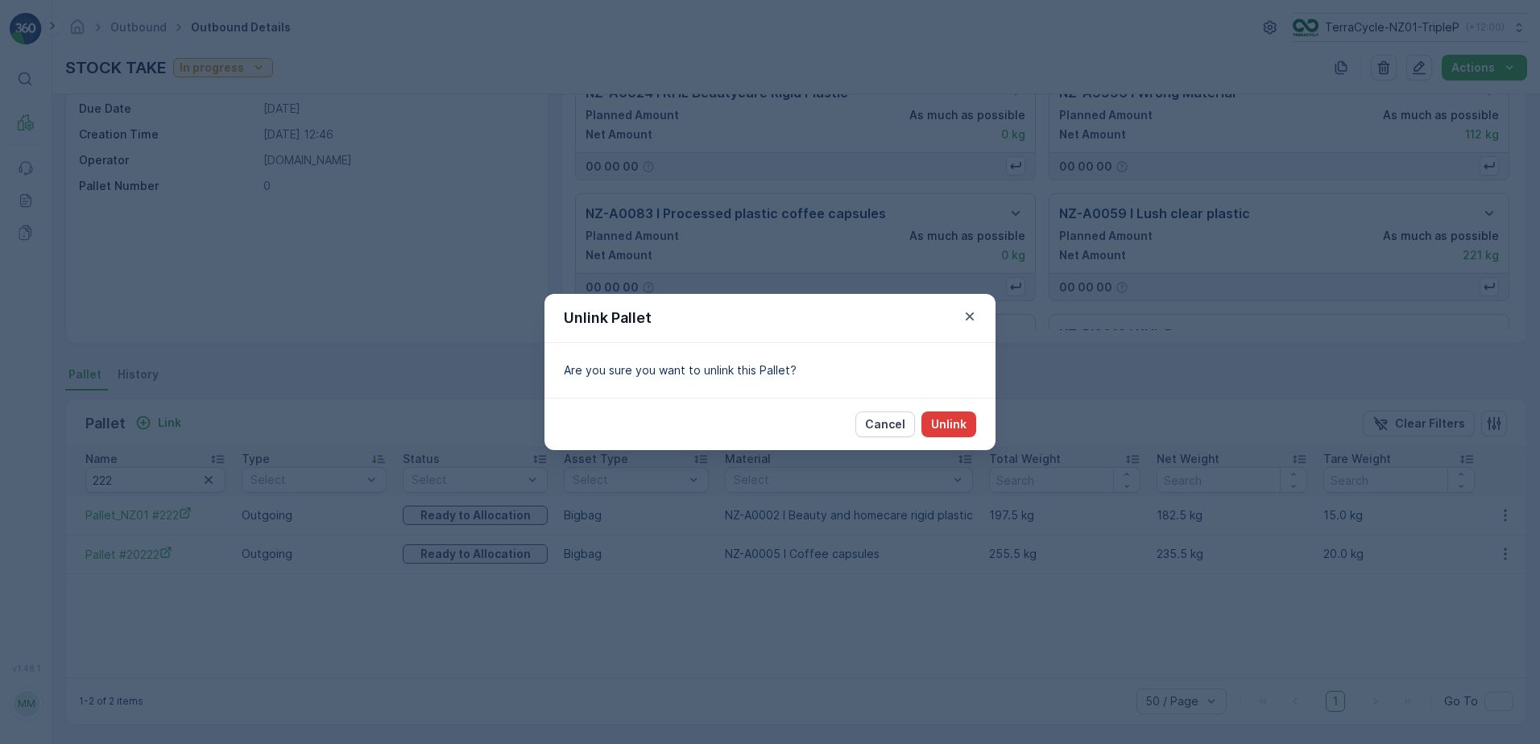
click at [962, 422] on p "Unlink" at bounding box center [948, 424] width 35 height 16
